Goal: Find specific page/section: Find specific page/section

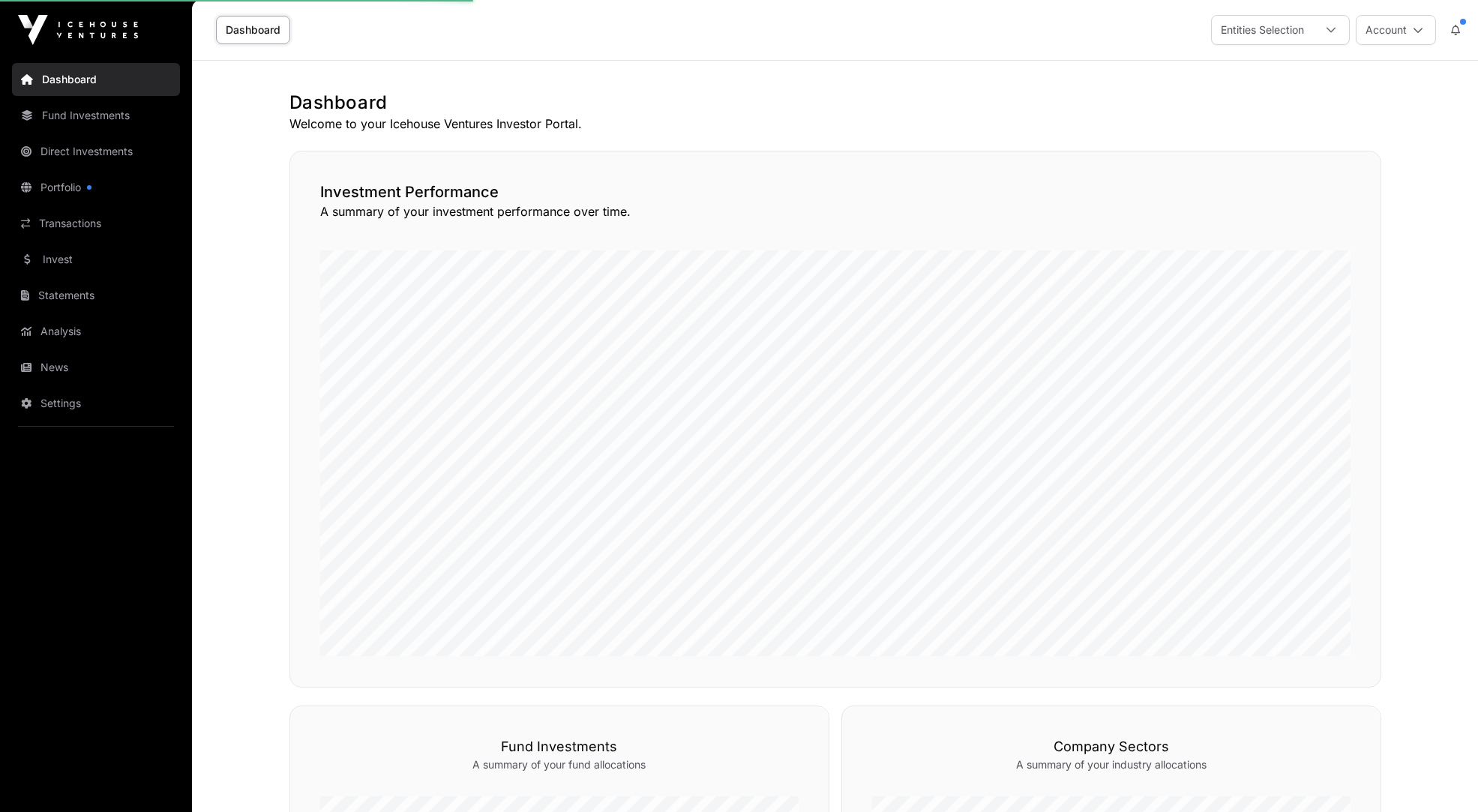
scroll to position [684, 0]
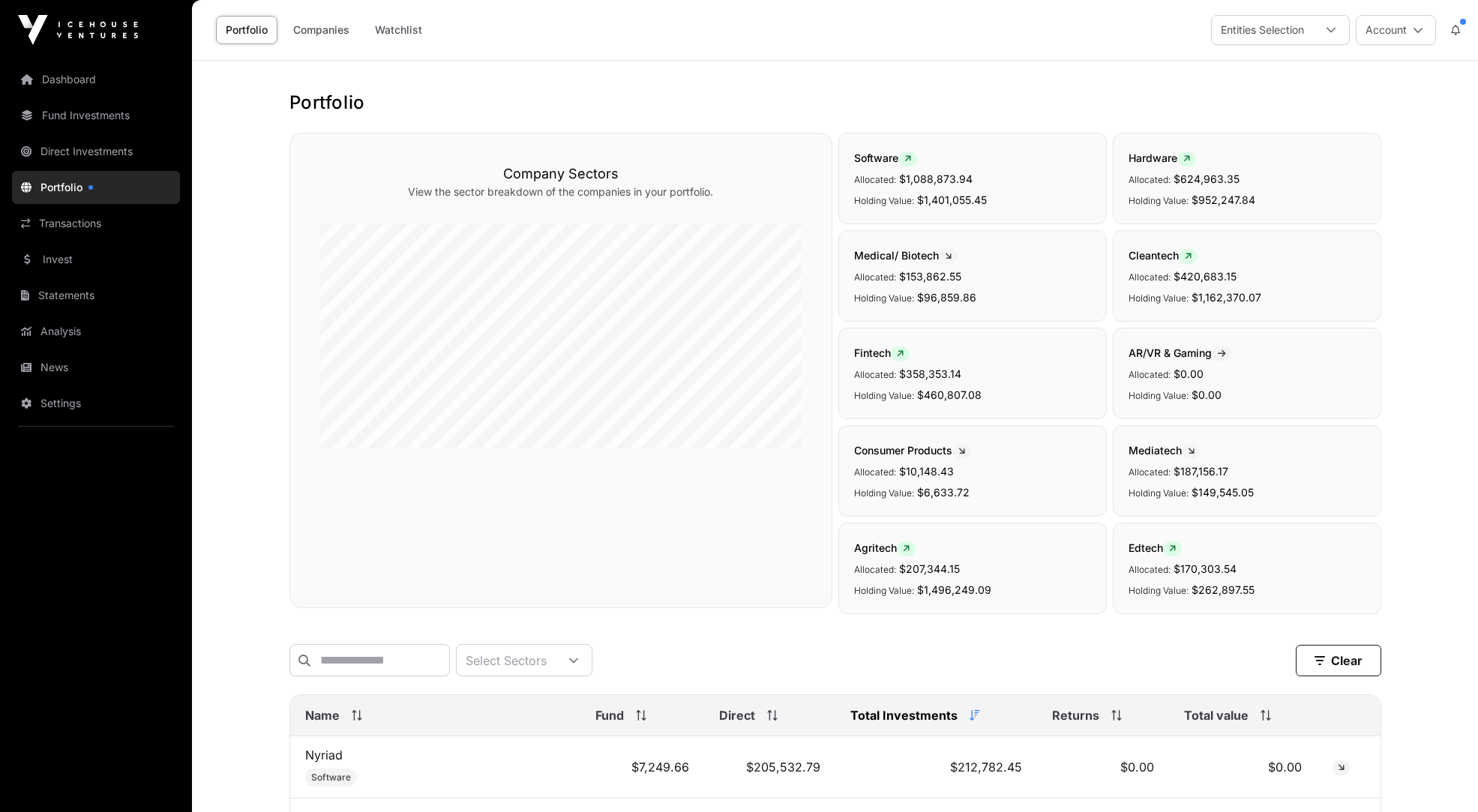
click at [317, 712] on span "Name" at bounding box center [322, 715] width 34 height 18
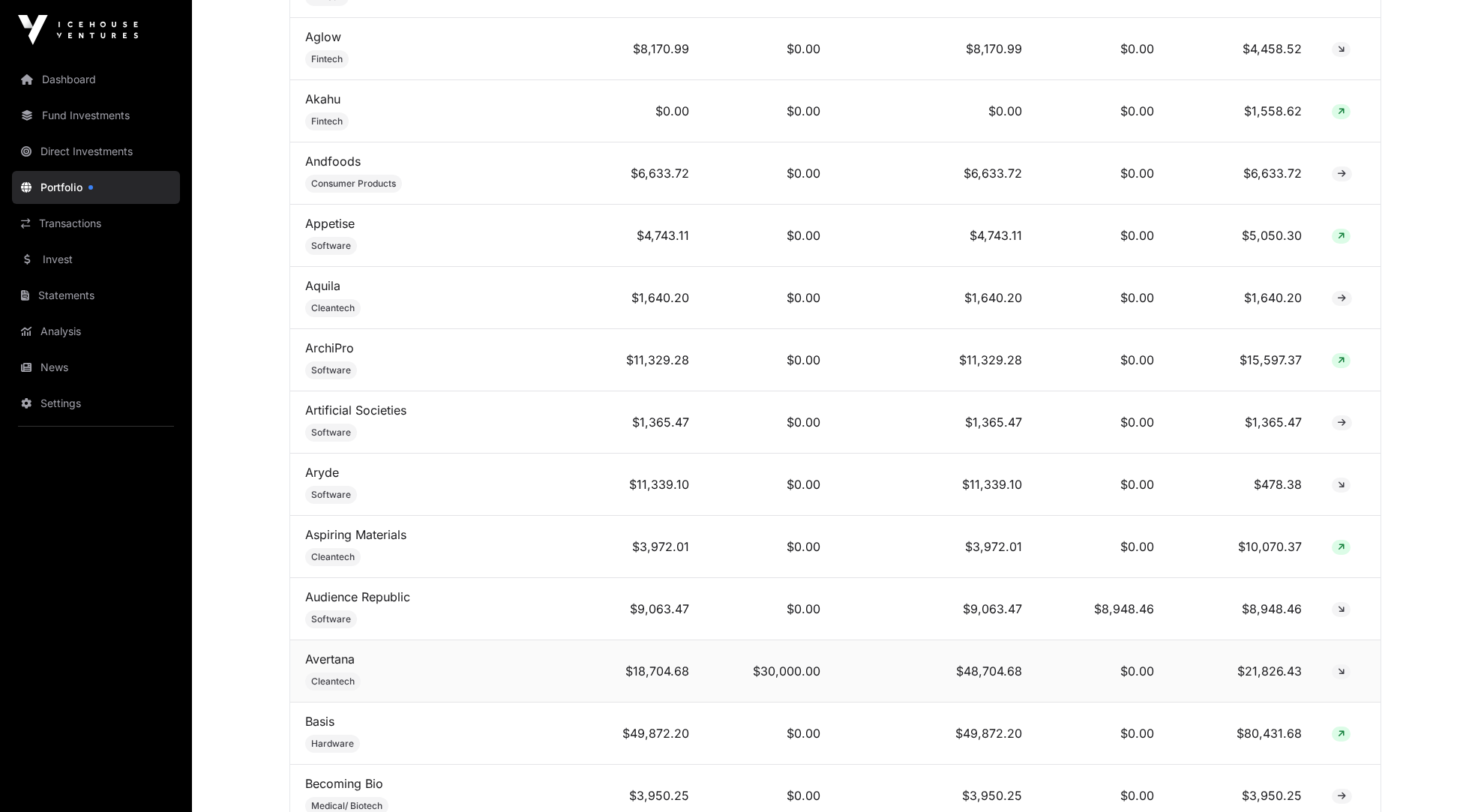
scroll to position [968, 0]
click at [357, 592] on link "Audience Republic" at bounding box center [357, 596] width 105 height 15
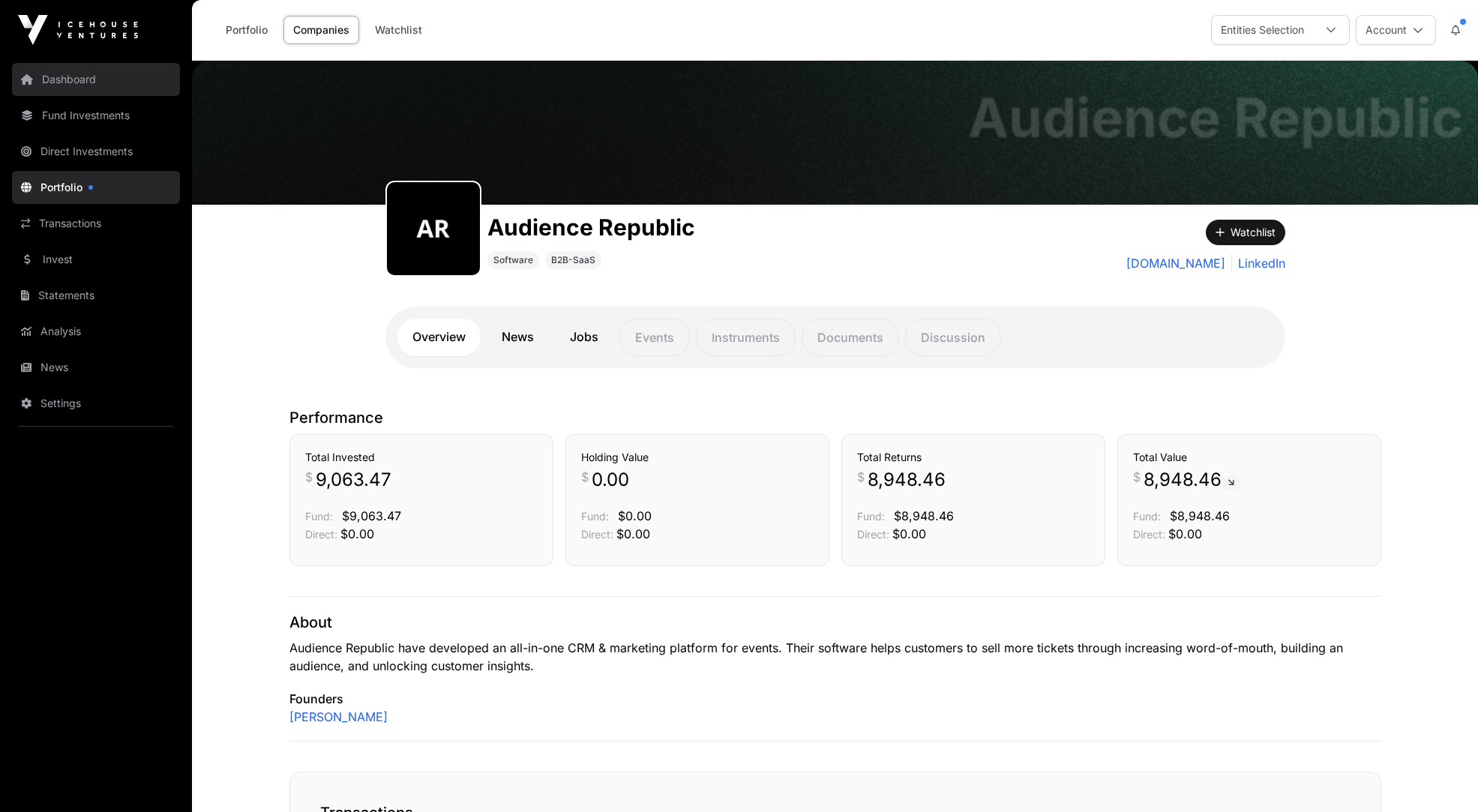
click at [56, 81] on link "Dashboard" at bounding box center [96, 79] width 168 height 33
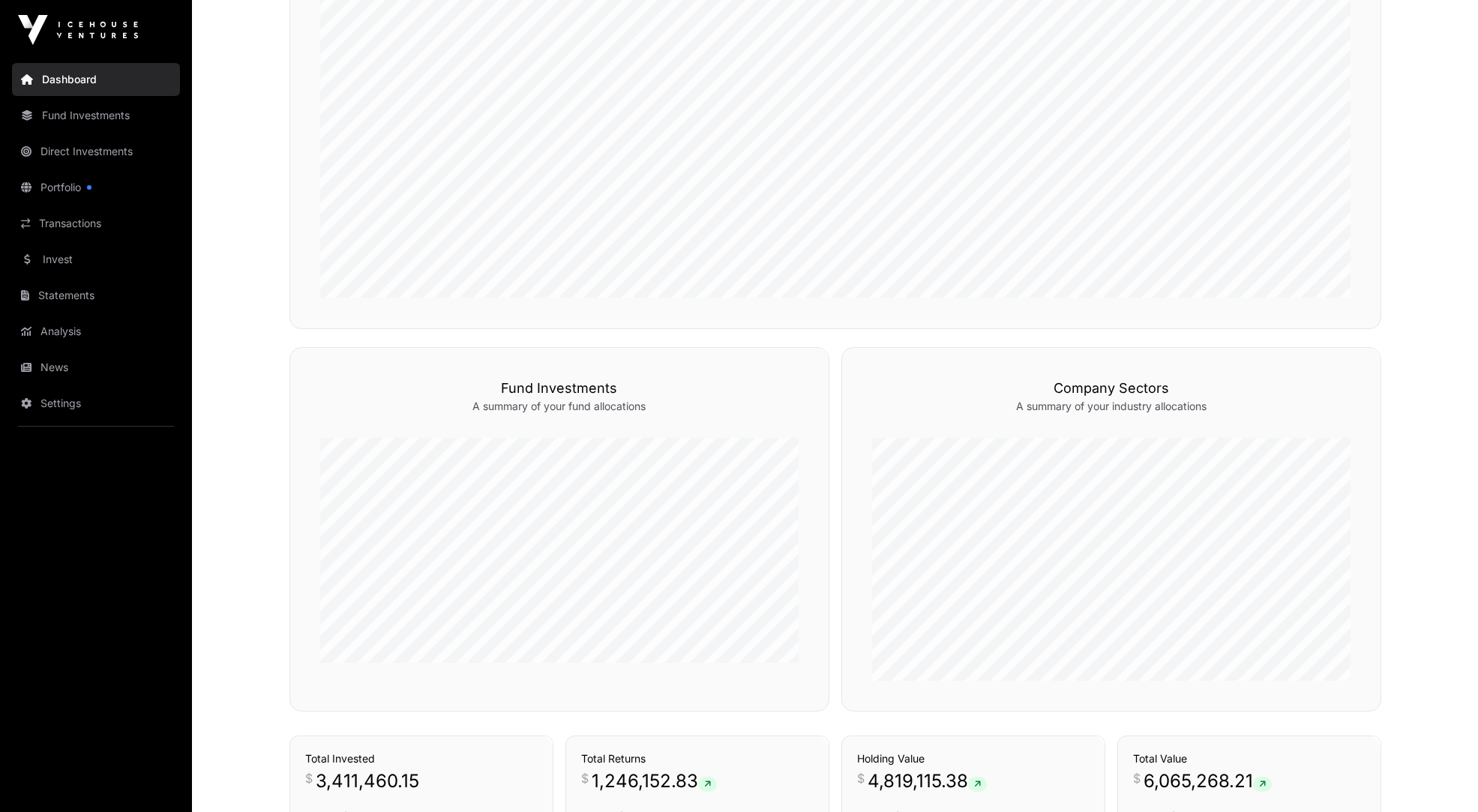
scroll to position [560, 0]
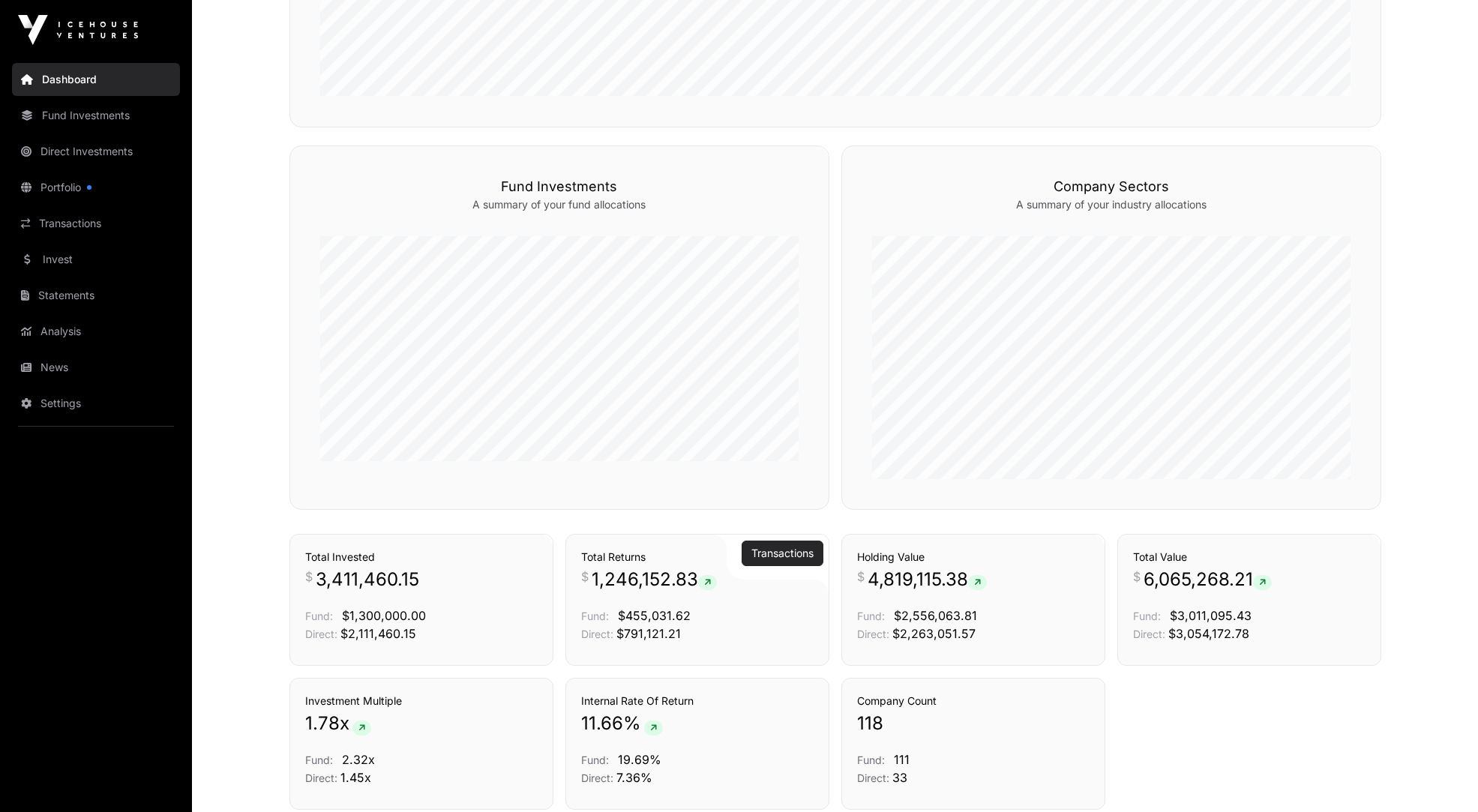
click at [778, 552] on link "Transactions" at bounding box center [783, 553] width 63 height 15
